Goal: Check status: Check status

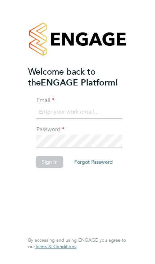
click at [37, 106] on input at bounding box center [79, 112] width 86 height 13
type input "[EMAIL_ADDRESS][DOMAIN_NAME]"
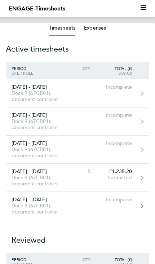
click at [127, 181] on div "Submitted" at bounding box center [116, 178] width 41 height 6
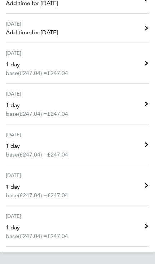
scroll to position [212, 0]
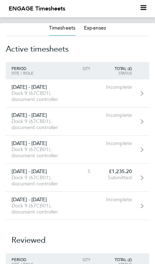
click at [142, 180] on icon at bounding box center [142, 177] width 3 height 4
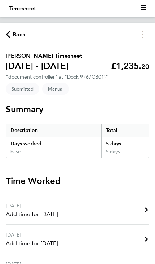
click at [20, 33] on span "Back" at bounding box center [19, 34] width 13 height 9
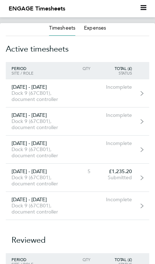
click at [98, 30] on button "Expenses" at bounding box center [95, 28] width 22 height 7
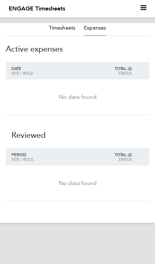
click at [60, 26] on button "Timesheets" at bounding box center [62, 28] width 26 height 7
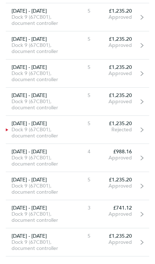
scroll to position [1223, 0]
